Goal: Navigation & Orientation: Locate item on page

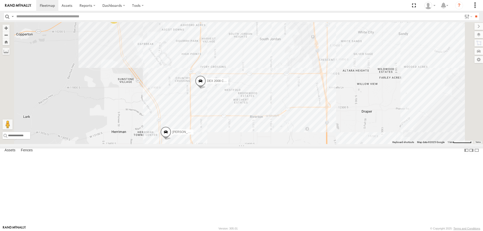
click at [206, 89] on span at bounding box center [200, 82] width 11 height 14
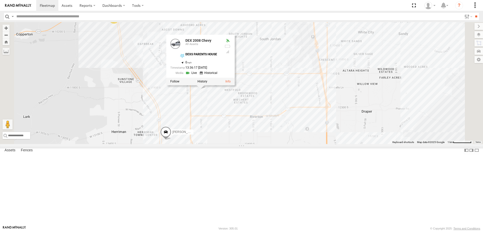
click at [281, 141] on div "[PERSON_NAME] 2017 E350 GT1 [PERSON_NAME] -2017 F150 [PERSON_NAME] 2016 Chevy 3…" at bounding box center [241, 83] width 483 height 122
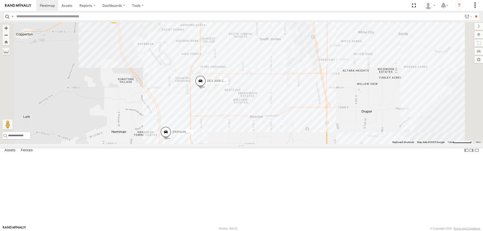
click at [264, 131] on div "[PERSON_NAME] 2017 E350 GT1 [PERSON_NAME] -2017 F150 [PERSON_NAME] 2016 Chevy 3…" at bounding box center [241, 83] width 483 height 122
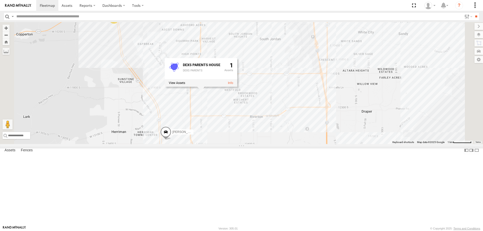
click at [281, 144] on div "[PERSON_NAME] 2017 E350 GT1 [PERSON_NAME] -2017 F150 [PERSON_NAME] 2016 Chevy 3…" at bounding box center [241, 83] width 483 height 122
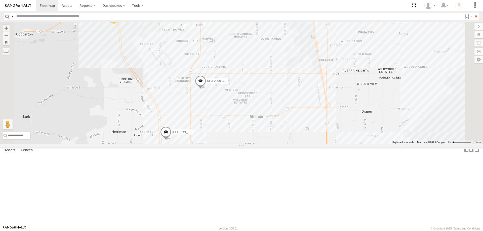
click at [230, 83] on span "DEX 2008 Chevy" at bounding box center [218, 81] width 23 height 4
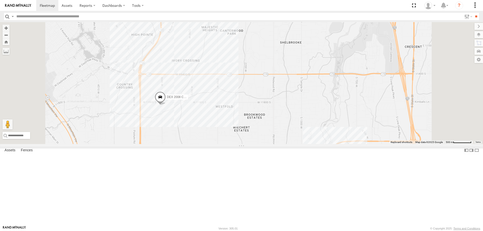
click at [190, 99] on span "DEX 2008 Chevy" at bounding box center [178, 97] width 23 height 4
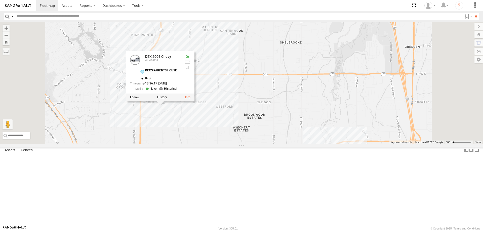
click at [310, 138] on div "[PERSON_NAME] 2016 Chevy 3500 DEX 2008 [PERSON_NAME] 2017 E350 GT1 [PERSON_NAME…" at bounding box center [241, 83] width 483 height 122
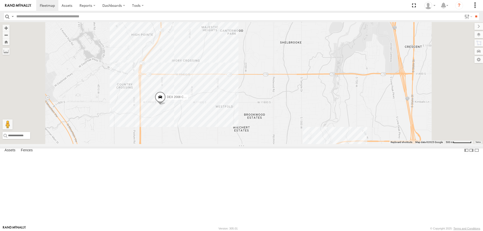
click at [224, 144] on div "[PERSON_NAME] 2016 Chevy 3500 DEX 2008 [PERSON_NAME] 2017 E350 GT1 [PERSON_NAME…" at bounding box center [241, 83] width 483 height 122
click at [260, 144] on div "[PERSON_NAME] 2016 Chevy 3500 DEX 2008 Chevy RUBEN 2017 E350 GT1 [PERSON_NAME] …" at bounding box center [241, 83] width 483 height 122
